Goal: Ask a question

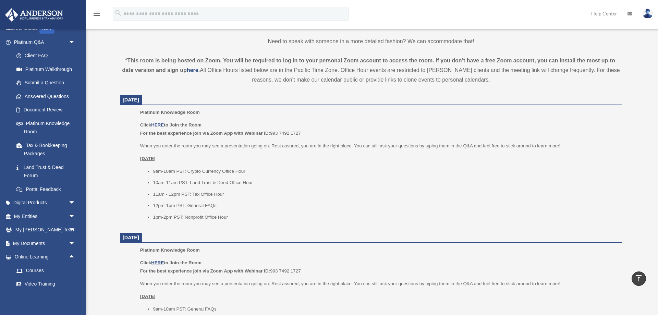
scroll to position [245, 0]
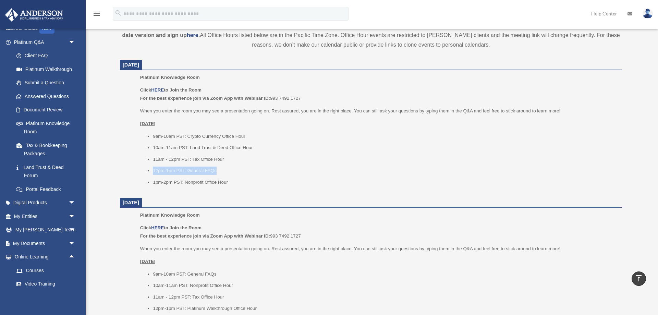
drag, startPoint x: 154, startPoint y: 171, endPoint x: 225, endPoint y: 174, distance: 71.3
click at [225, 174] on li "12pm-1pm PST: General FAQs" at bounding box center [385, 171] width 464 height 8
click at [325, 160] on li "11am - 12pm PST: Tax Office Hour" at bounding box center [385, 159] width 464 height 8
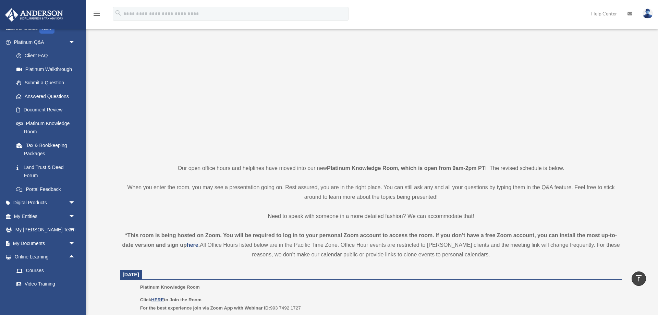
scroll to position [0, 0]
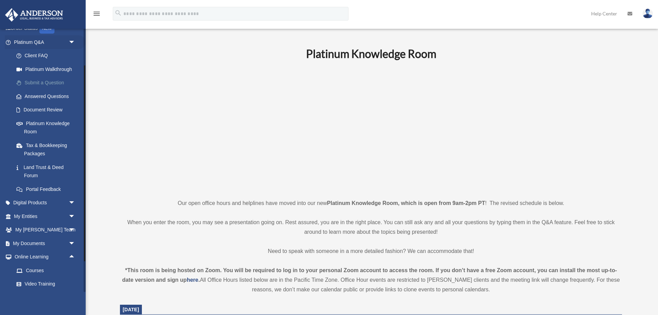
click at [52, 84] on link "Submit a Question" at bounding box center [48, 83] width 76 height 14
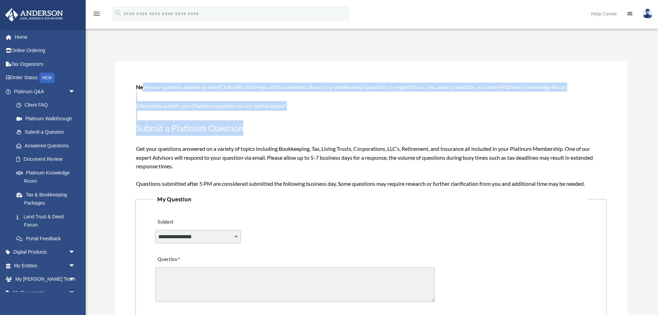
drag, startPoint x: 142, startPoint y: 88, endPoint x: 318, endPoint y: 128, distance: 180.7
click at [318, 128] on span "Need your question answered now? Chat with attorneys and tax advisors about you…" at bounding box center [371, 135] width 470 height 103
click at [317, 135] on p "Submit a Platinum Question" at bounding box center [371, 127] width 470 height 15
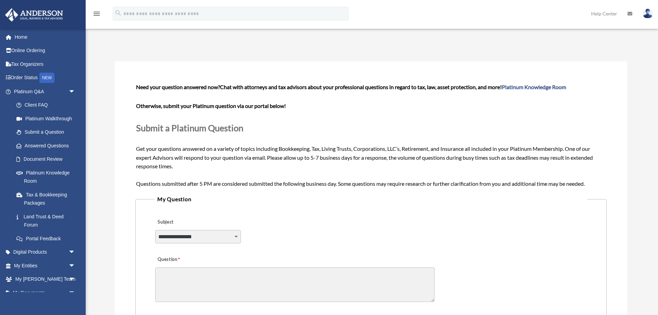
click at [290, 150] on span "Need your question answered now? Chat with attorneys and tax advisors about you…" at bounding box center [371, 135] width 470 height 103
click at [327, 149] on span "Need your question answered now? Chat with attorneys and tax advisors about you…" at bounding box center [371, 135] width 470 height 103
click at [317, 149] on span "Need your question answered now? Chat with attorneys and tax advisors about you…" at bounding box center [371, 135] width 470 height 103
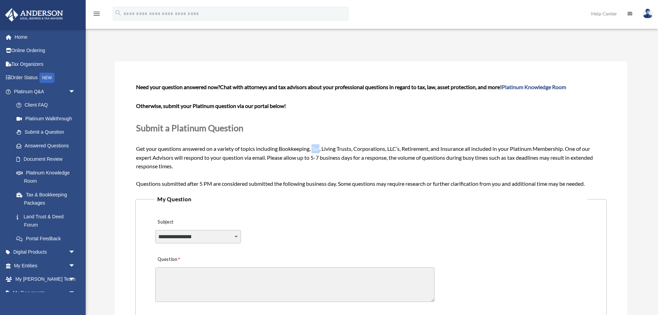
click at [317, 149] on span "Need your question answered now? Chat with attorneys and tax advisors about you…" at bounding box center [371, 135] width 470 height 103
click at [336, 149] on span "Need your question answered now? Chat with attorneys and tax advisors about you…" at bounding box center [371, 135] width 470 height 103
click at [345, 149] on span "Need your question answered now? Chat with attorneys and tax advisors about you…" at bounding box center [371, 135] width 470 height 103
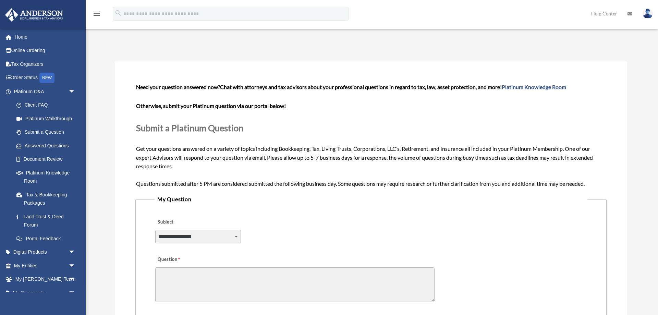
click at [369, 147] on span "Need your question answered now? Chat with attorneys and tax advisors about you…" at bounding box center [371, 135] width 470 height 103
click at [397, 147] on span "Need your question answered now? Chat with attorneys and tax advisors about you…" at bounding box center [371, 135] width 470 height 103
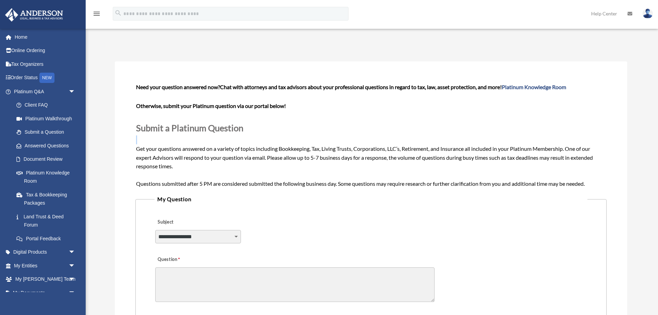
click at [404, 150] on span "Need your question answered now? Chat with attorneys and tax advisors about you…" at bounding box center [371, 135] width 470 height 103
drag, startPoint x: 403, startPoint y: 149, endPoint x: 391, endPoint y: 150, distance: 12.0
click at [391, 150] on span "Need your question answered now? Chat with attorneys and tax advisors about you…" at bounding box center [371, 135] width 470 height 103
click at [155, 230] on select "**********" at bounding box center [198, 236] width 86 height 13
click at [310, 207] on fieldset "**********" at bounding box center [370, 259] width 471 height 130
